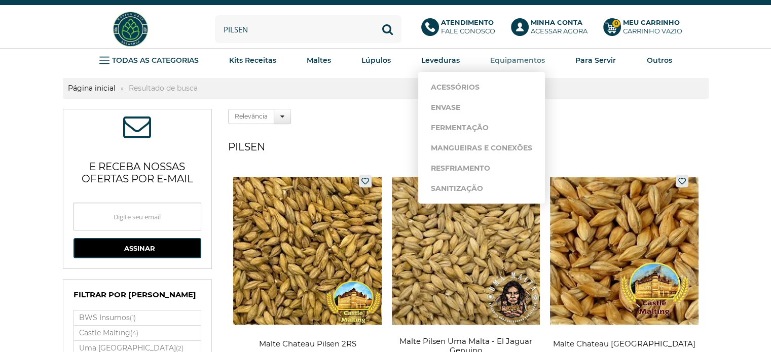
click at [514, 62] on strong "Equipamentos" at bounding box center [517, 60] width 55 height 9
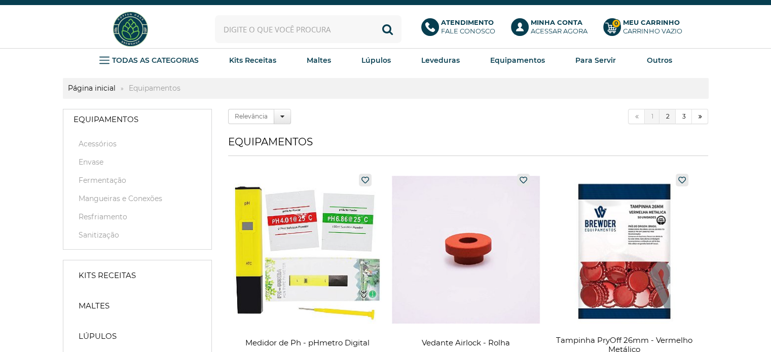
click at [674, 113] on link "2" at bounding box center [668, 116] width 16 height 15
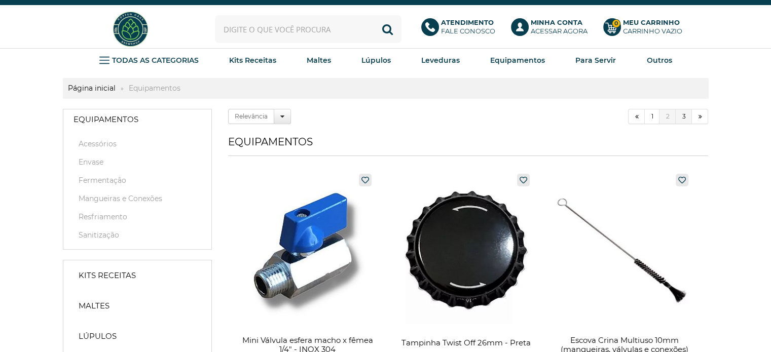
click at [683, 120] on link "3" at bounding box center [684, 116] width 16 height 15
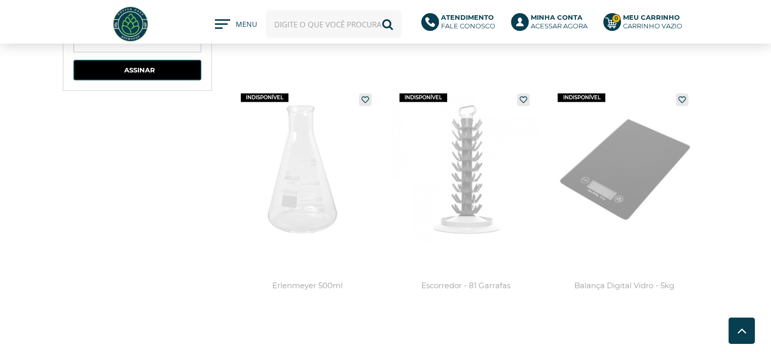
scroll to position [1228, 0]
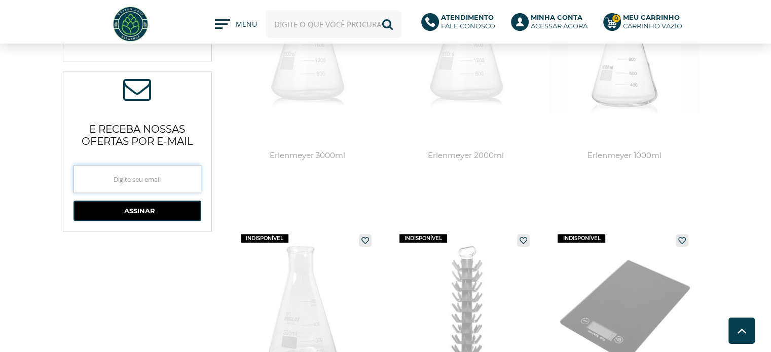
click at [171, 193] on input "text" at bounding box center [138, 179] width 128 height 28
type input "kenjito2@hotmail.com"
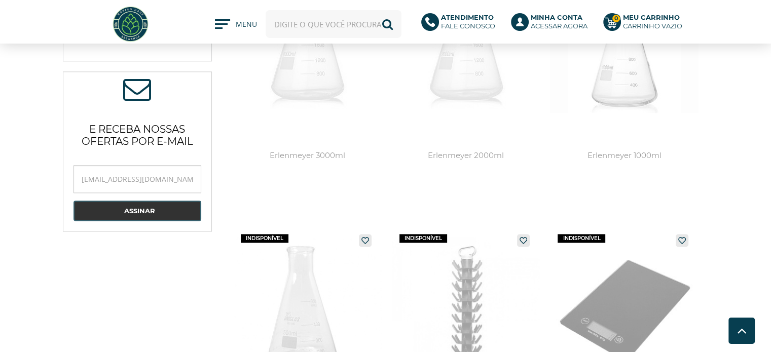
click at [150, 214] on button "Assinar" at bounding box center [138, 211] width 128 height 20
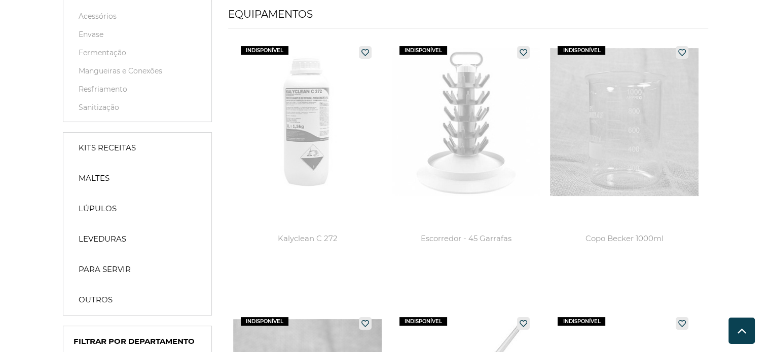
scroll to position [0, 0]
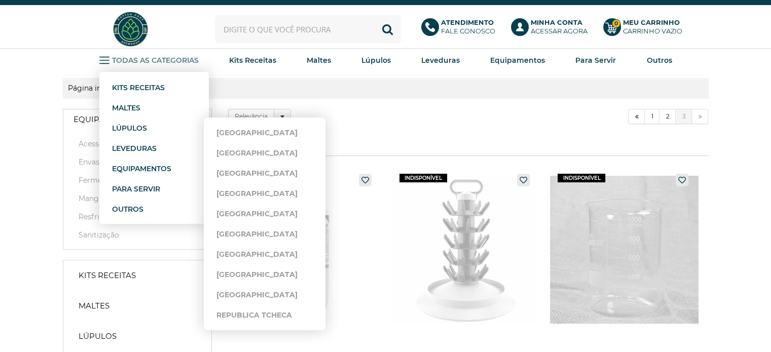
click at [153, 124] on link "Lúpulos" at bounding box center [146, 128] width 69 height 20
